Goal: Task Accomplishment & Management: Manage account settings

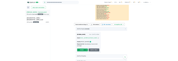
scroll to position [124, 0]
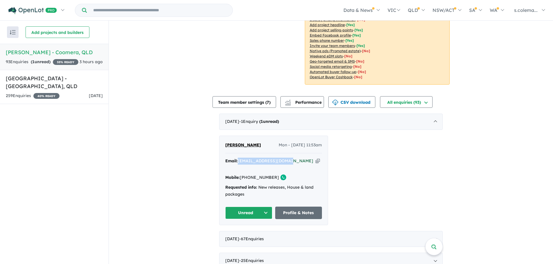
drag, startPoint x: 287, startPoint y: 157, endPoint x: 239, endPoint y: 156, distance: 48.2
click at [239, 158] on div "Email: [EMAIL_ADDRESS][DOMAIN_NAME] Copied!" at bounding box center [273, 165] width 97 height 14
copy a%20Novella%20Waters%20-%20Coomera"] "[EMAIL_ADDRESS][DOMAIN_NAME]"
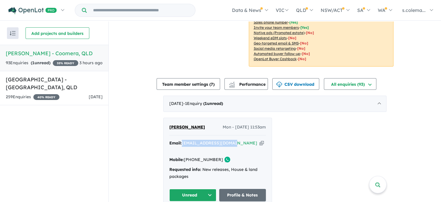
scroll to position [153, 0]
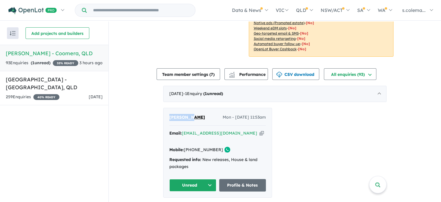
drag, startPoint x: 188, startPoint y: 110, endPoint x: 165, endPoint y: 111, distance: 23.2
click at [165, 111] on div "[PERSON_NAME] - [DATE] 11:53am Email: [EMAIL_ADDRESS][DOMAIN_NAME] Copied! Mobi…" at bounding box center [218, 152] width 108 height 89
copy span "[PERSON_NAME]"
drag, startPoint x: 214, startPoint y: 138, endPoint x: 193, endPoint y: 139, distance: 21.8
click at [193, 146] on div "Mobile: [PHONE_NUMBER] Copied!" at bounding box center [217, 149] width 97 height 7
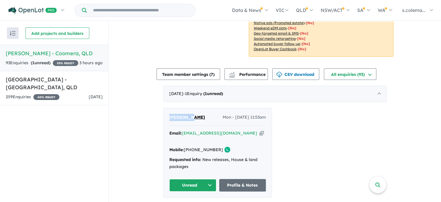
copy link "412 764 523"
click at [189, 179] on button "Unread" at bounding box center [192, 185] width 47 height 12
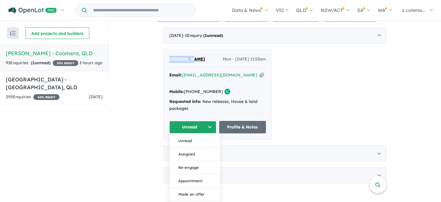
click at [194, 147] on button "Assigned" at bounding box center [195, 153] width 50 height 13
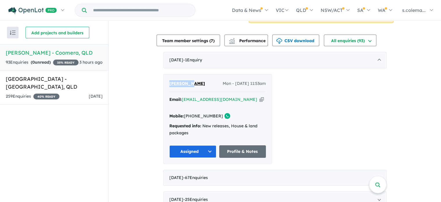
scroll to position [1, 0]
click at [379, 169] on div "[DATE] - 67 Enquir ies ( 0 unread)" at bounding box center [274, 177] width 223 height 16
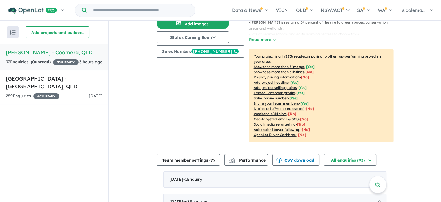
scroll to position [174, 0]
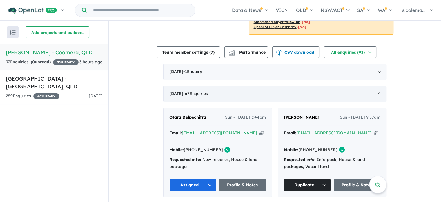
click at [378, 90] on div "[DATE] - 67 Enquir ies ( 0 unread)" at bounding box center [274, 94] width 223 height 16
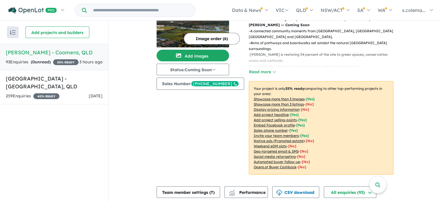
scroll to position [0, 0]
